Goal: Transaction & Acquisition: Purchase product/service

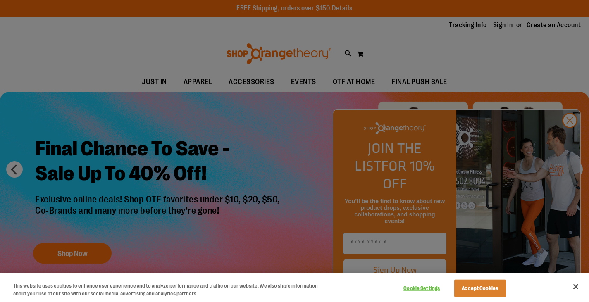
click at [569, 136] on div at bounding box center [294, 151] width 589 height 302
click at [570, 136] on div at bounding box center [294, 151] width 589 height 302
click at [569, 136] on div at bounding box center [294, 151] width 589 height 302
click at [574, 287] on button "Close" at bounding box center [575, 287] width 18 height 18
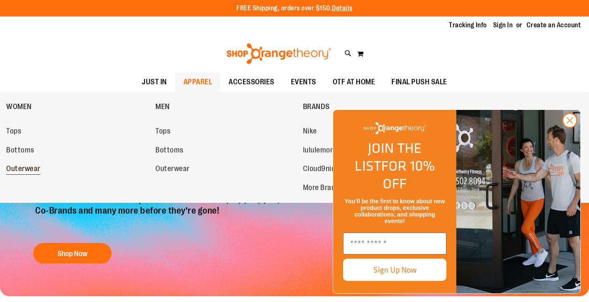
click at [30, 170] on span "Outerwear" at bounding box center [23, 169] width 34 height 10
